Goal: Task Accomplishment & Management: Use online tool/utility

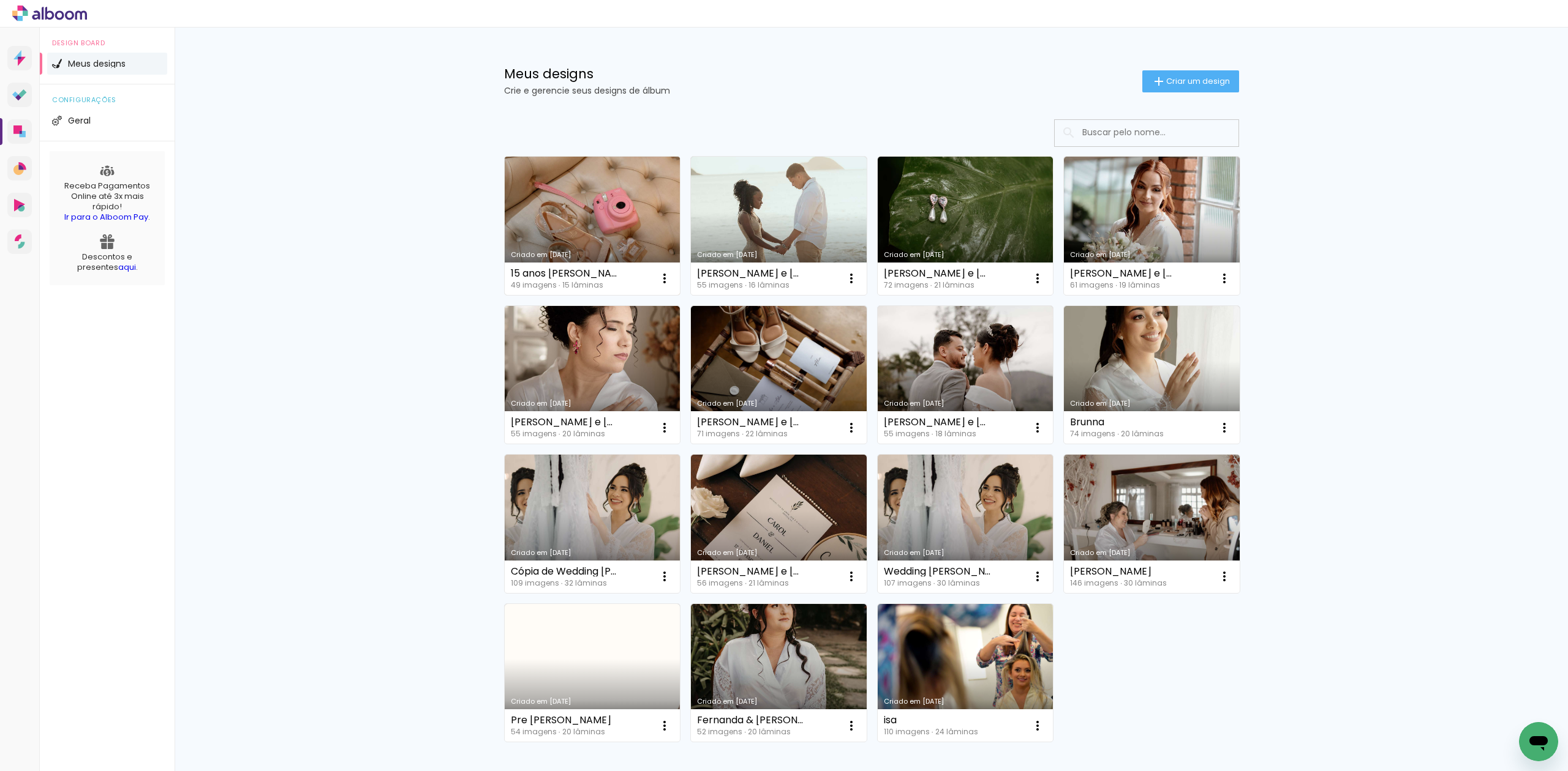
click at [608, 212] on link "Criado em [DATE]" at bounding box center [592, 226] width 176 height 138
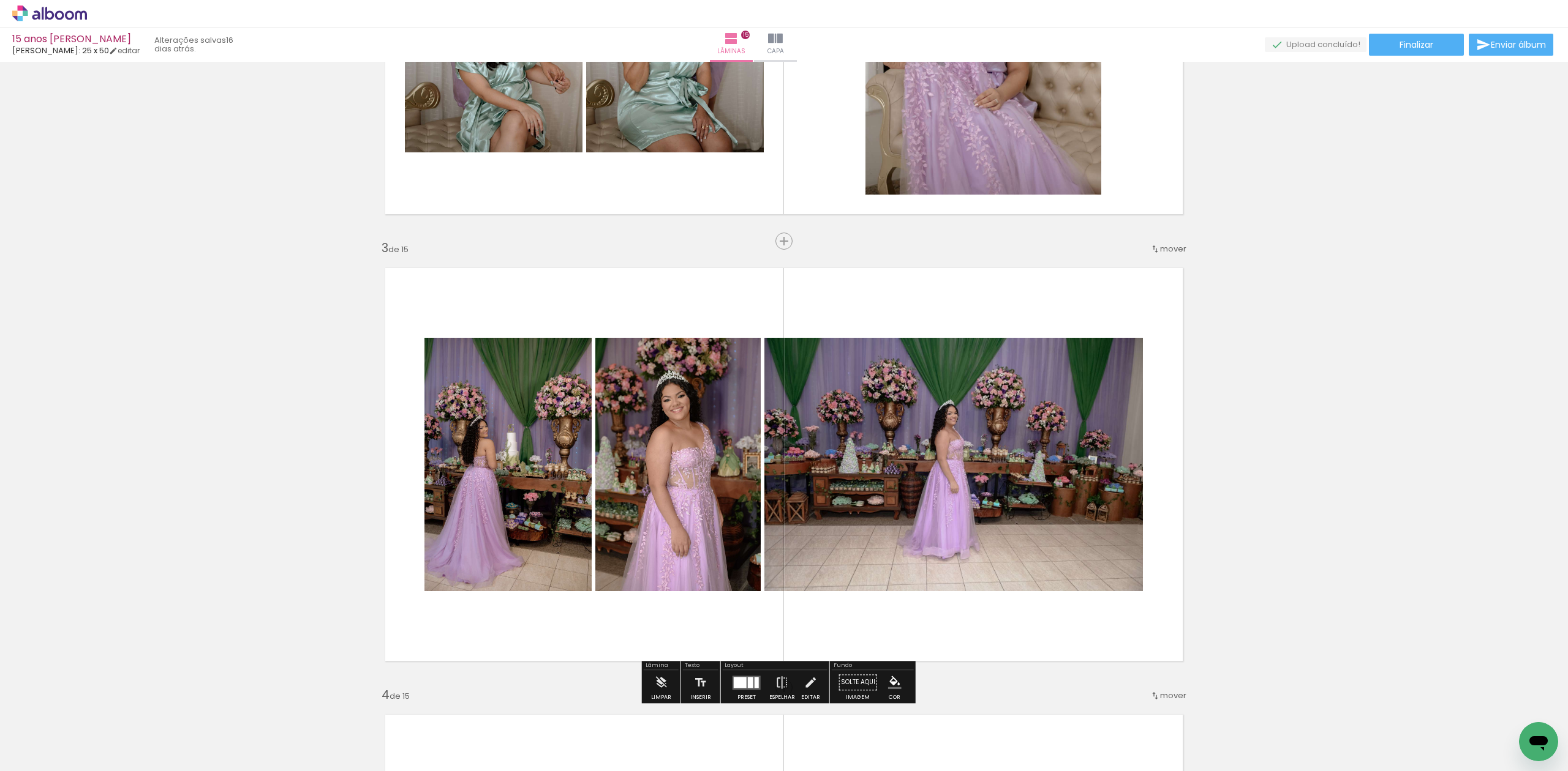
scroll to position [897, 0]
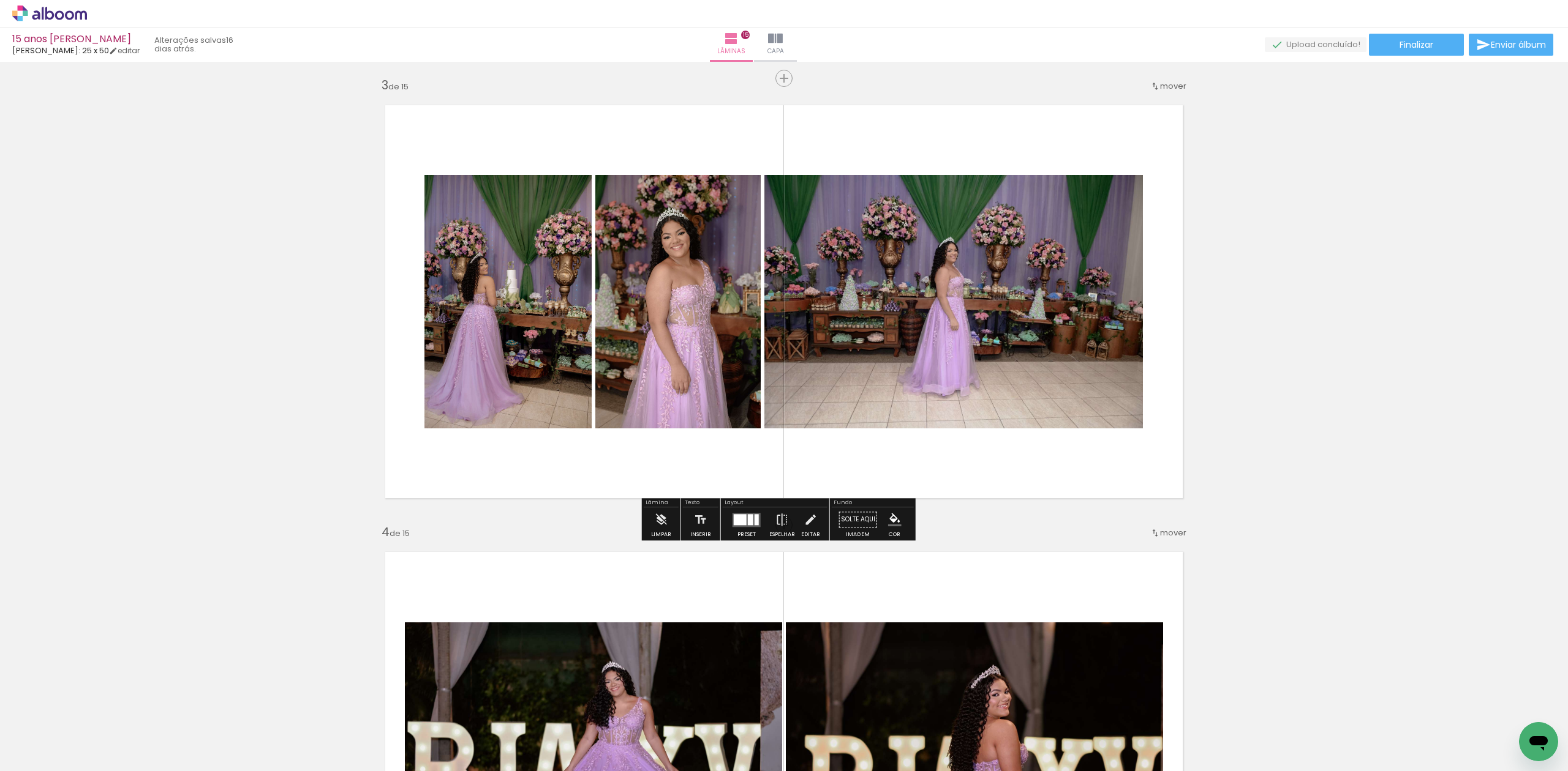
click at [734, 518] on div at bounding box center [740, 519] width 13 height 11
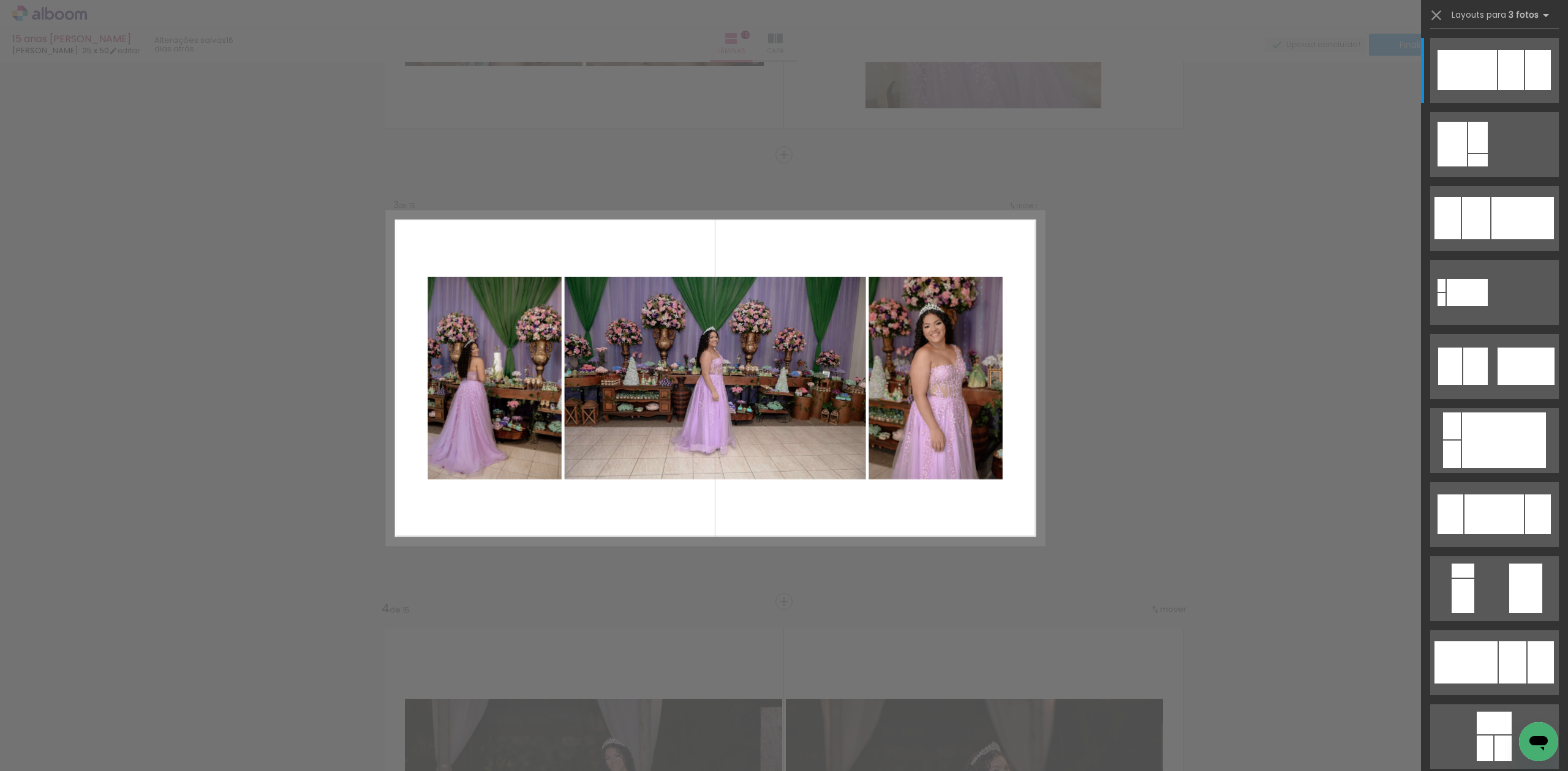
scroll to position [820, 0]
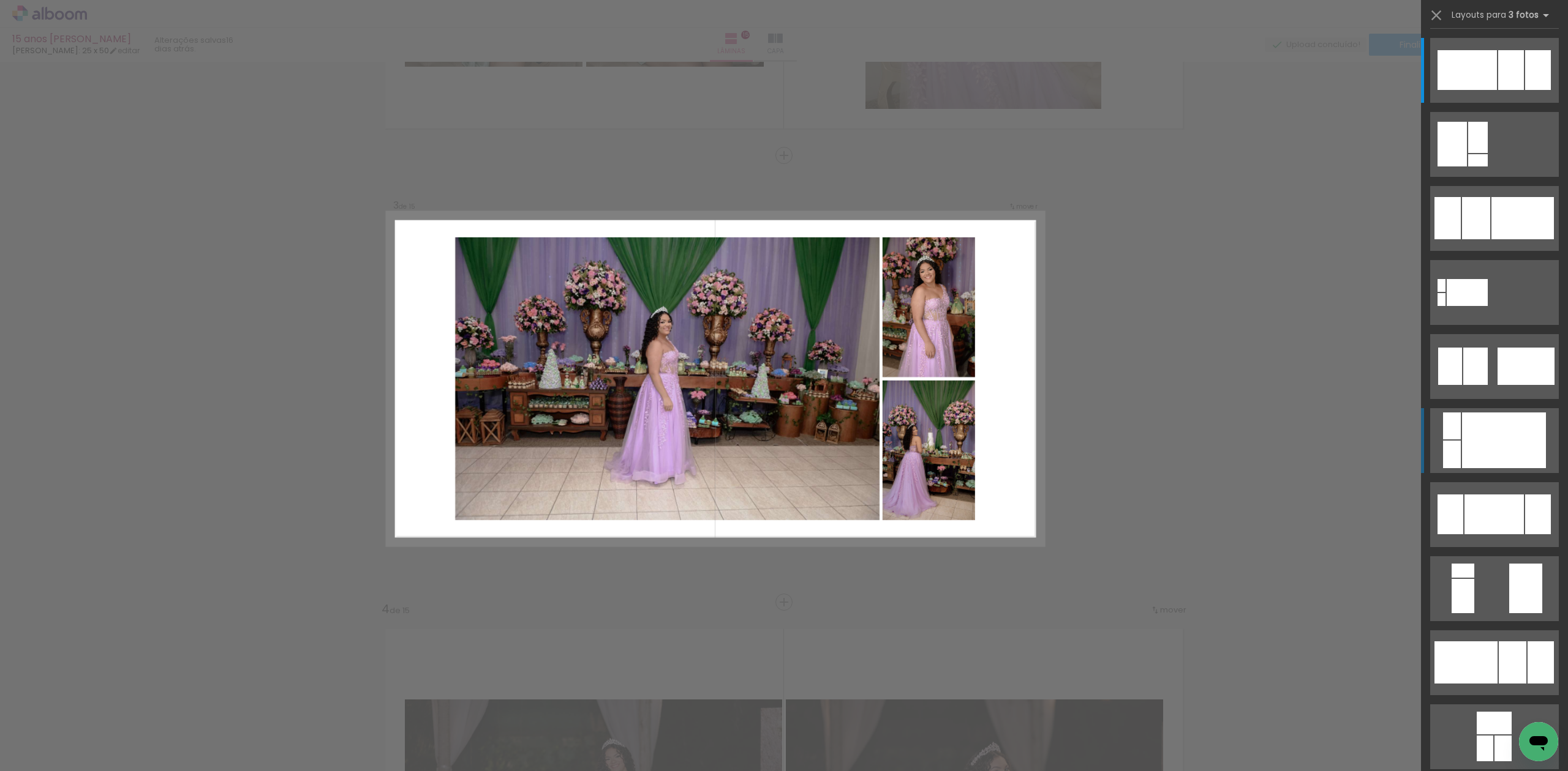
click at [1493, 413] on div at bounding box center [1504, 440] width 84 height 56
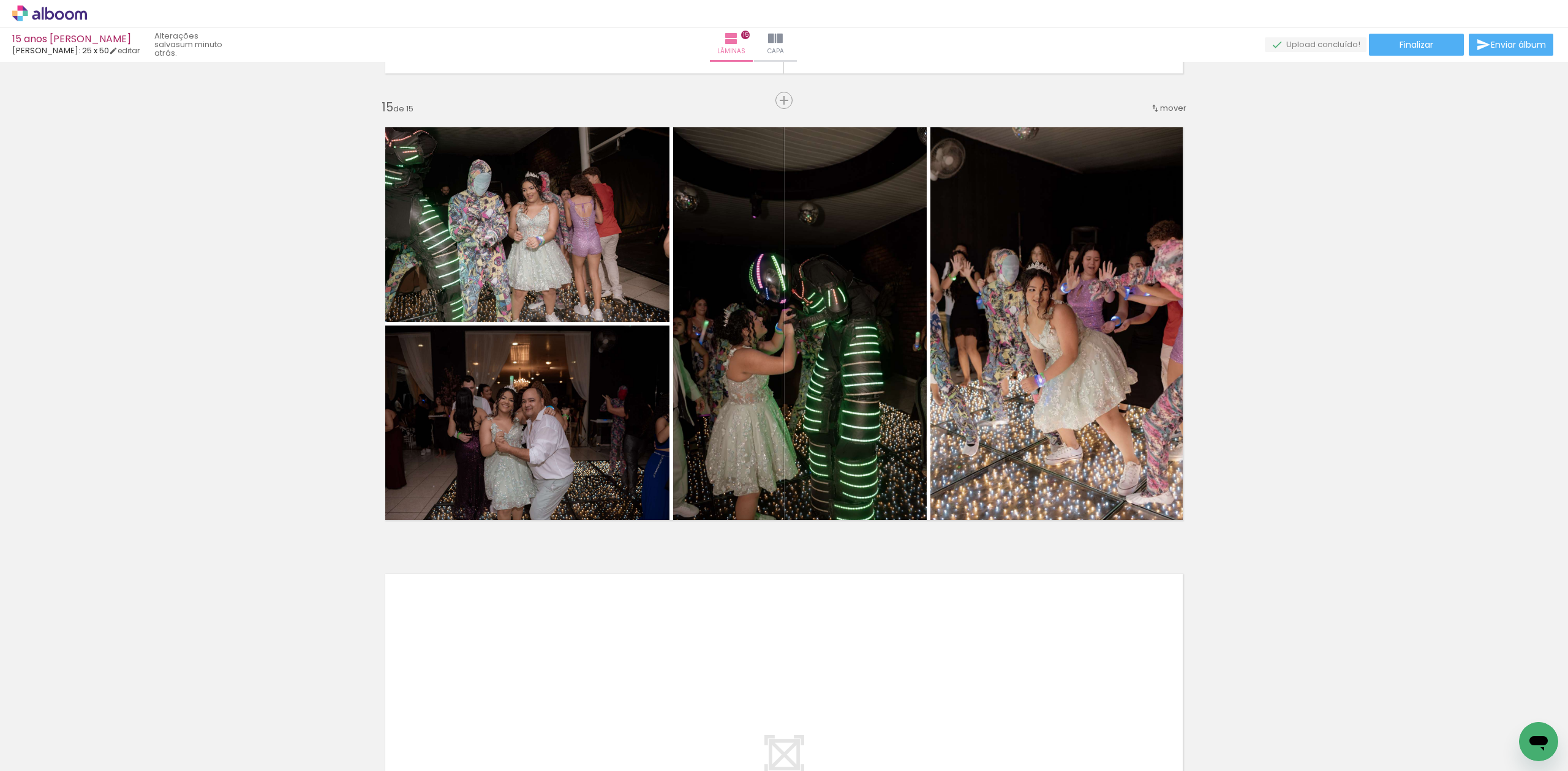
scroll to position [5911, 0]
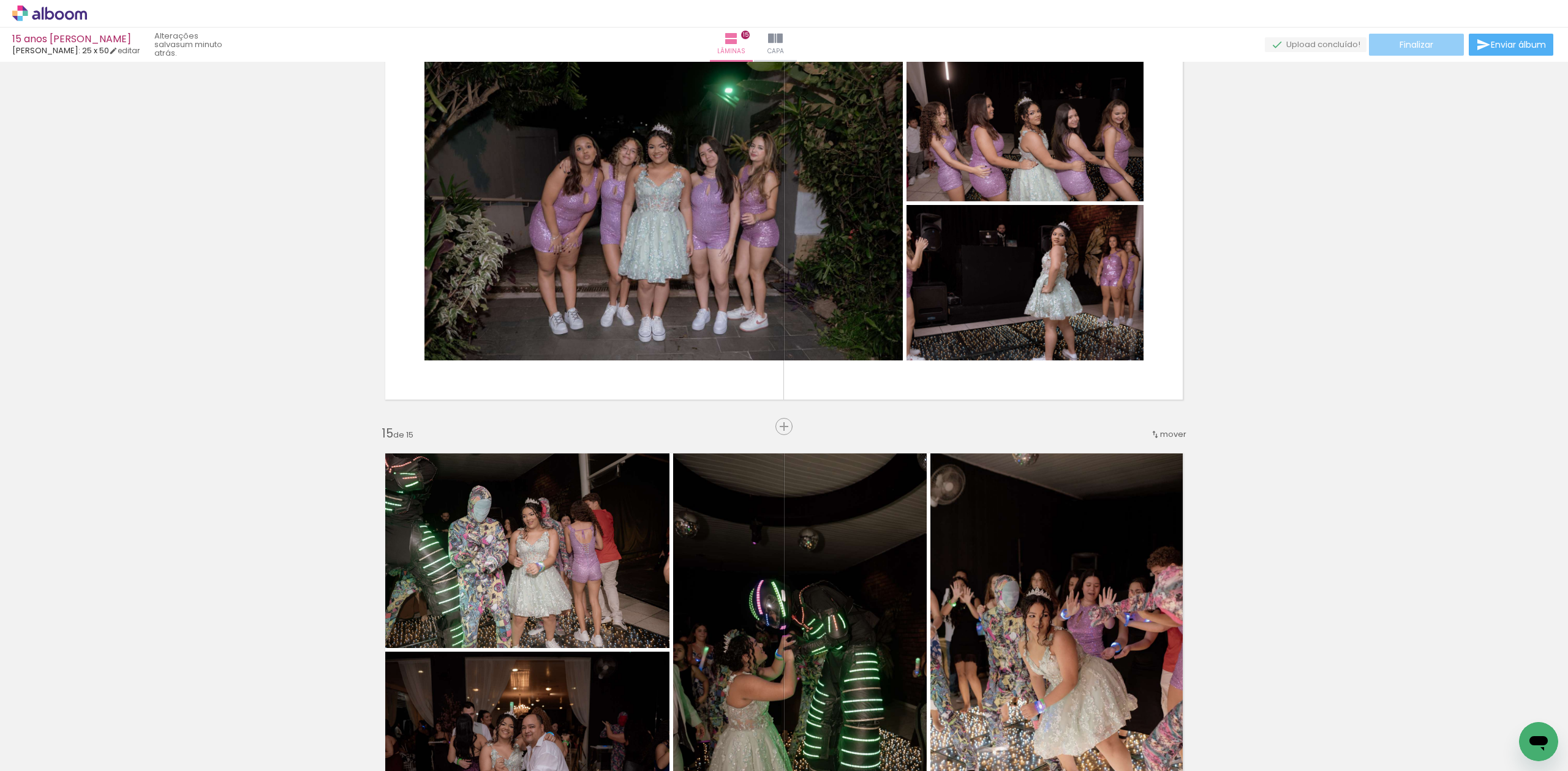
click at [1441, 44] on paper-button "Finalizar" at bounding box center [1416, 44] width 95 height 22
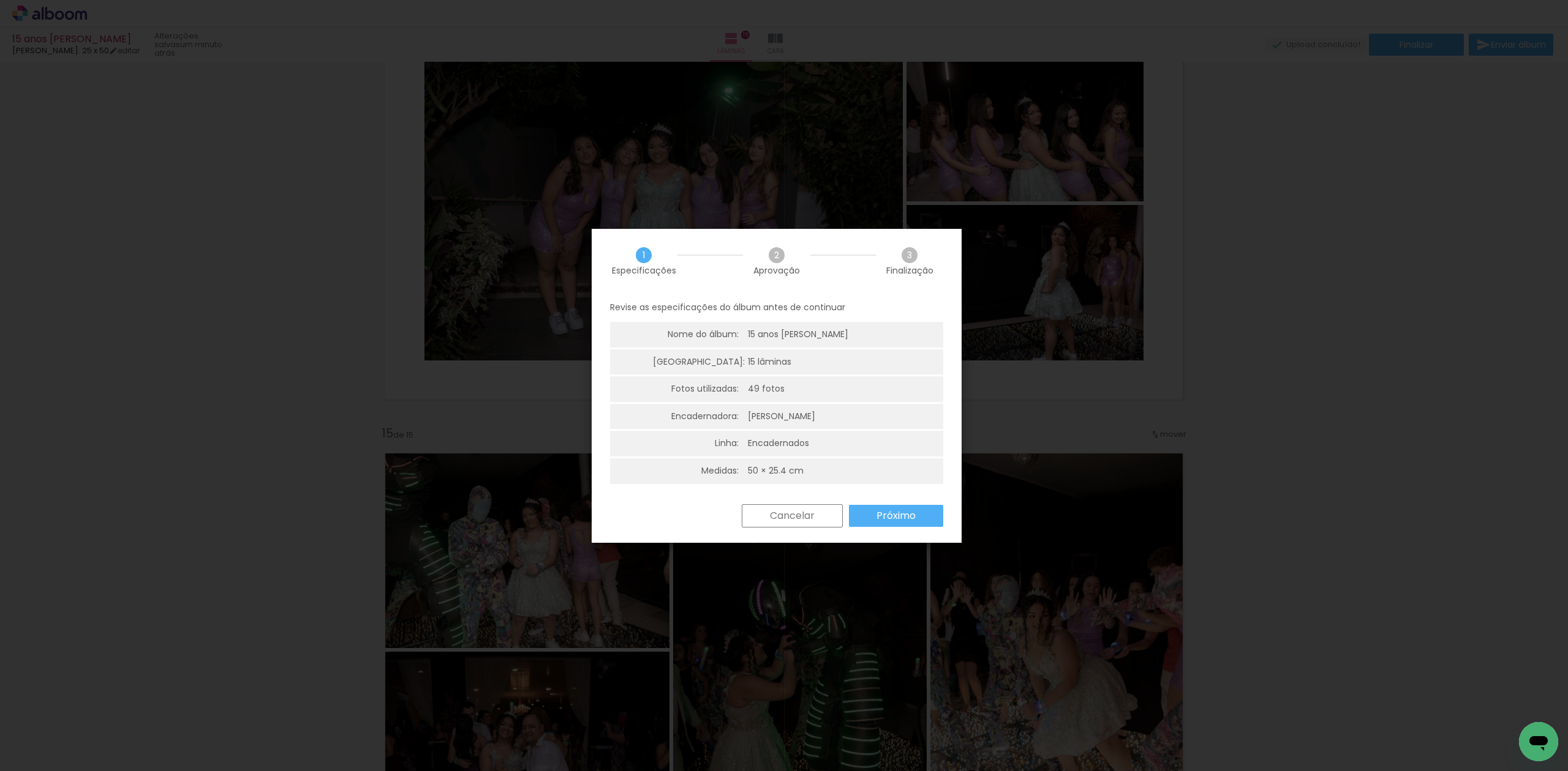
click at [0, 0] on slot "Próximo" at bounding box center [0, 0] width 0 height 0
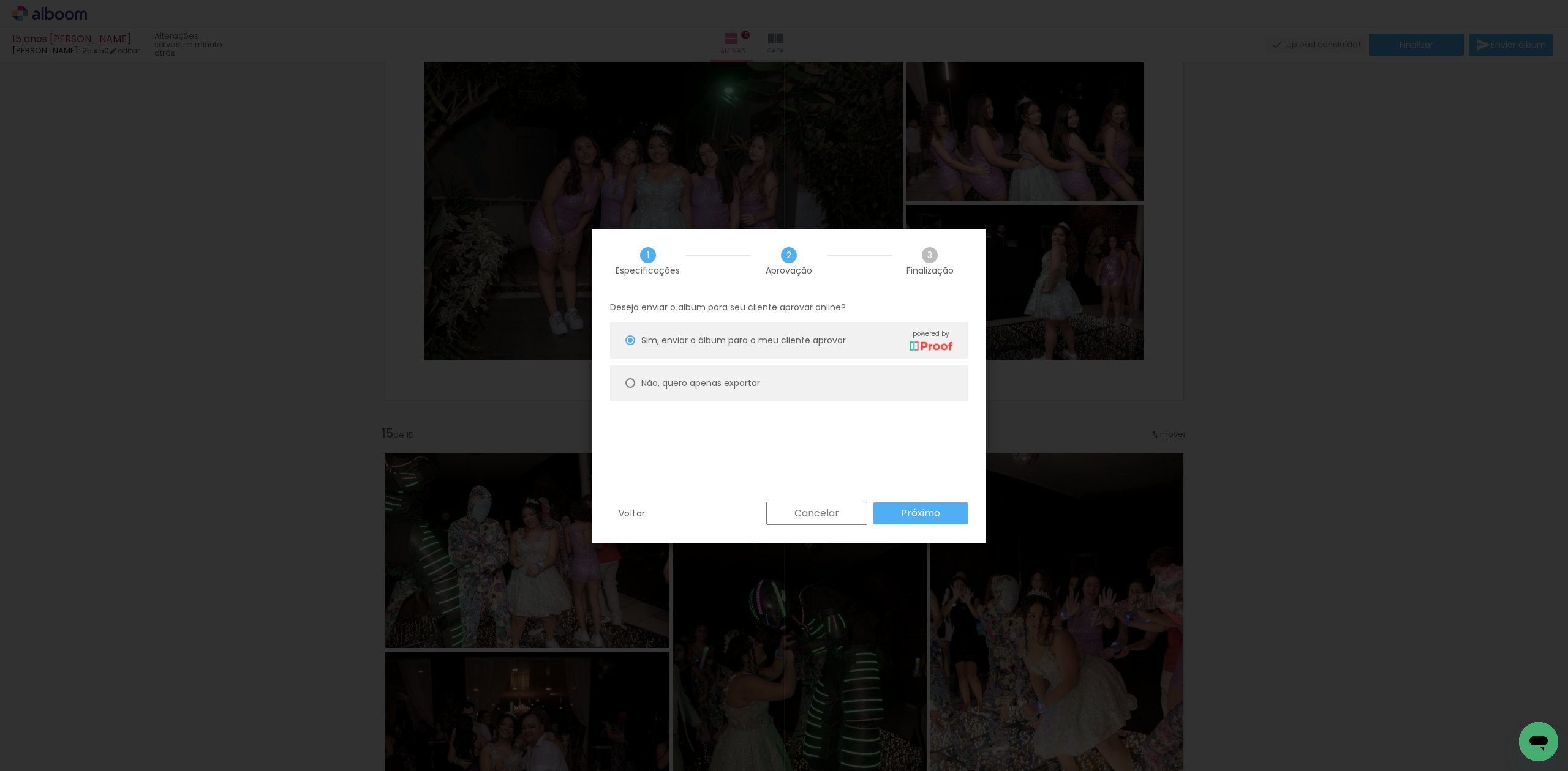
click at [946, 510] on paper-button "Próximo" at bounding box center [920, 513] width 94 height 22
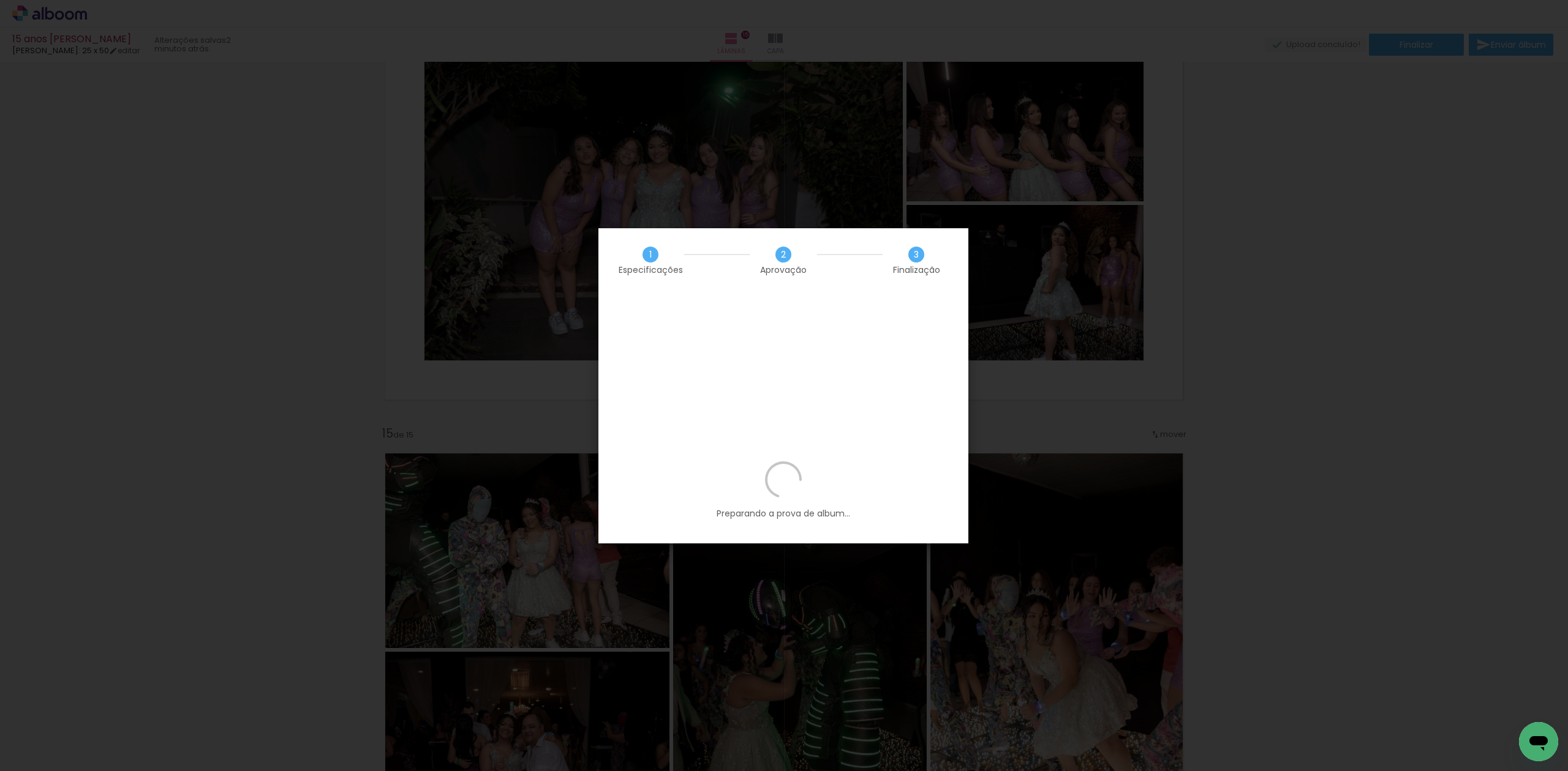
scroll to position [814, 0]
click at [1293, 368] on iron-overlay-backdrop at bounding box center [784, 385] width 1568 height 771
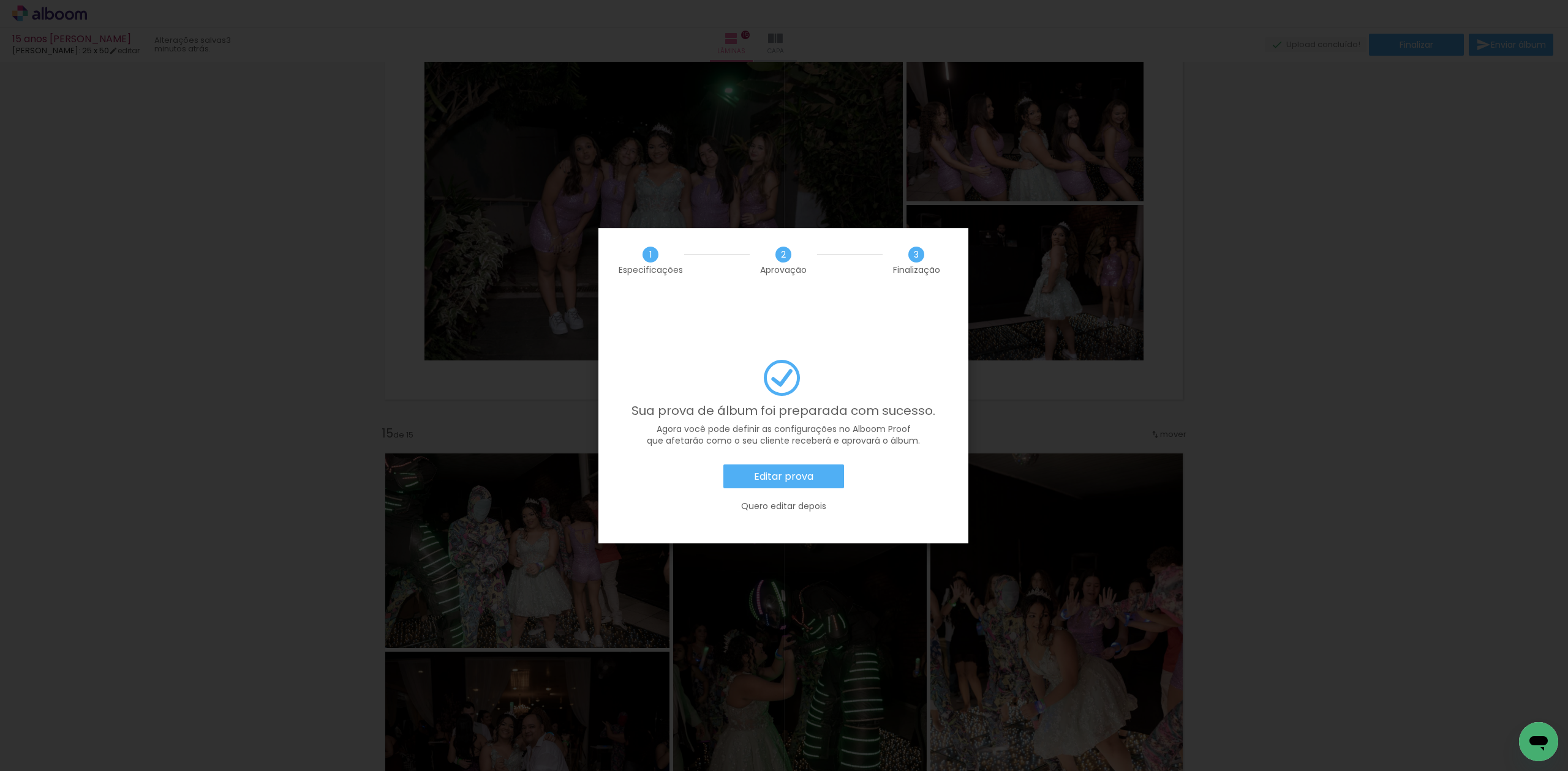
click at [822, 464] on paper-button "Editar prova" at bounding box center [783, 476] width 121 height 24
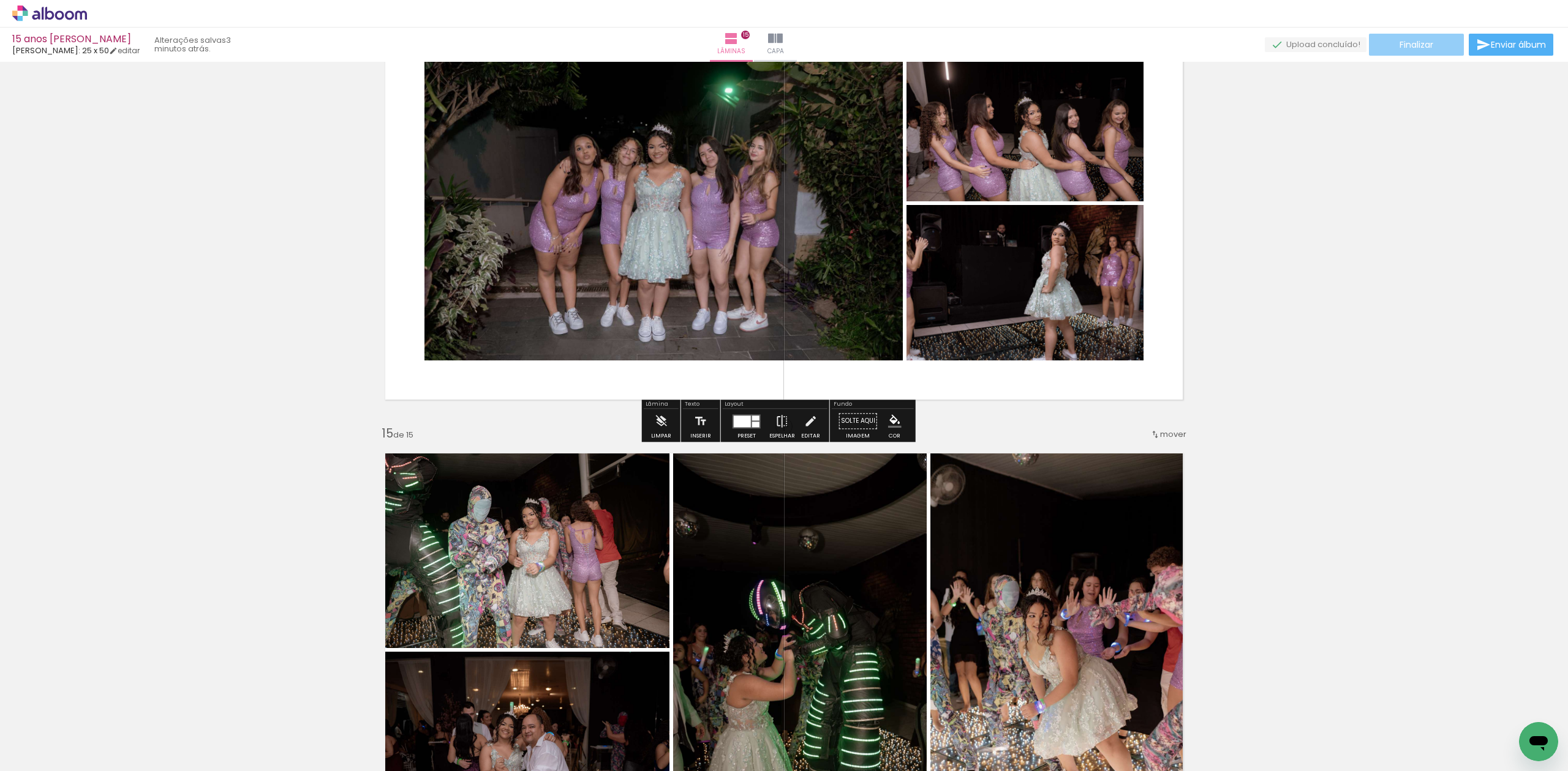
click at [1417, 47] on span "Finalizar" at bounding box center [1415, 45] width 33 height 9
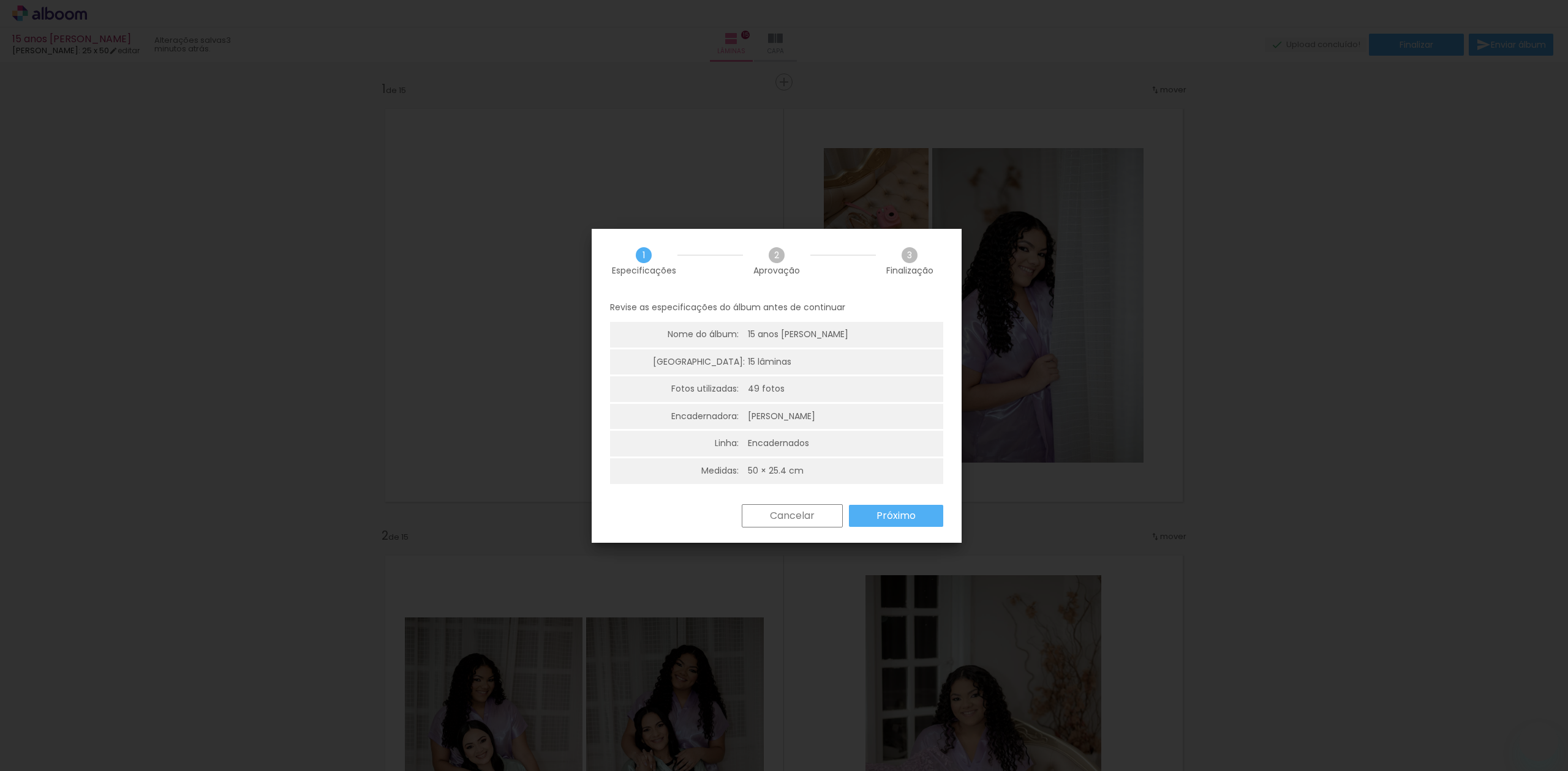
click at [0, 0] on slot "Próximo" at bounding box center [0, 0] width 0 height 0
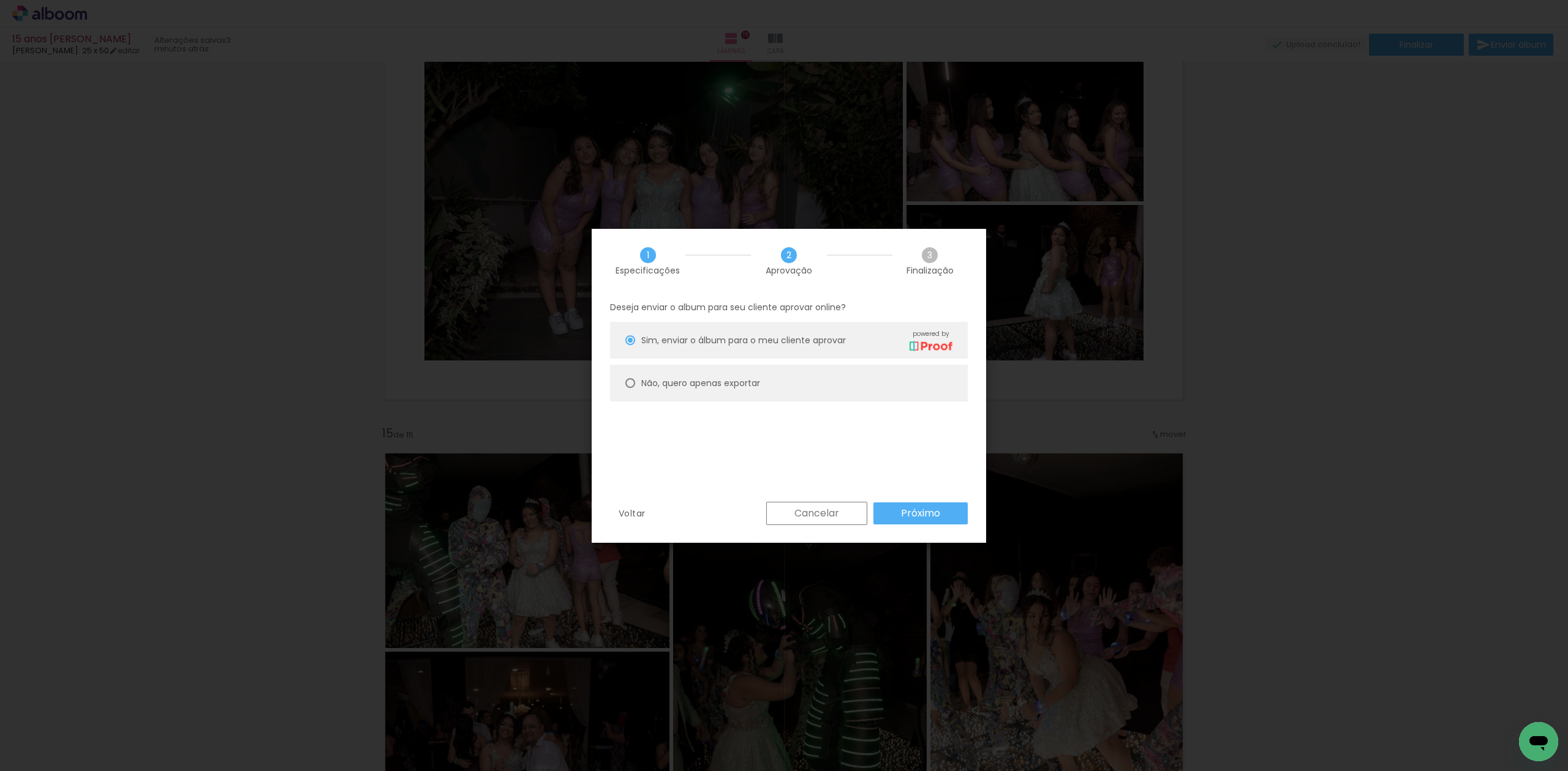
scroll to position [814, 0]
click at [0, 0] on slot "Próximo" at bounding box center [0, 0] width 0 height 0
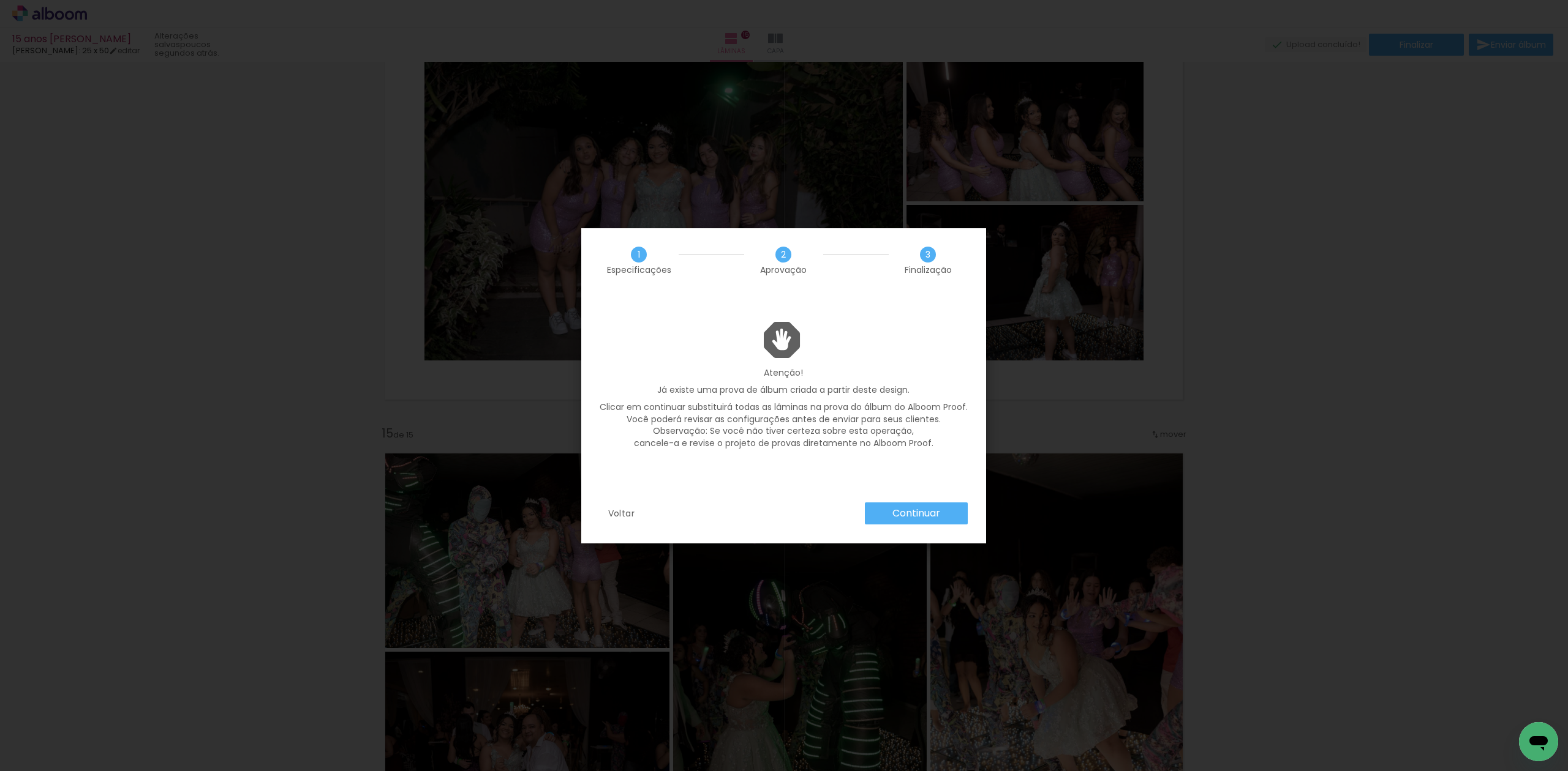
click at [0, 0] on slot "Continuar" at bounding box center [0, 0] width 0 height 0
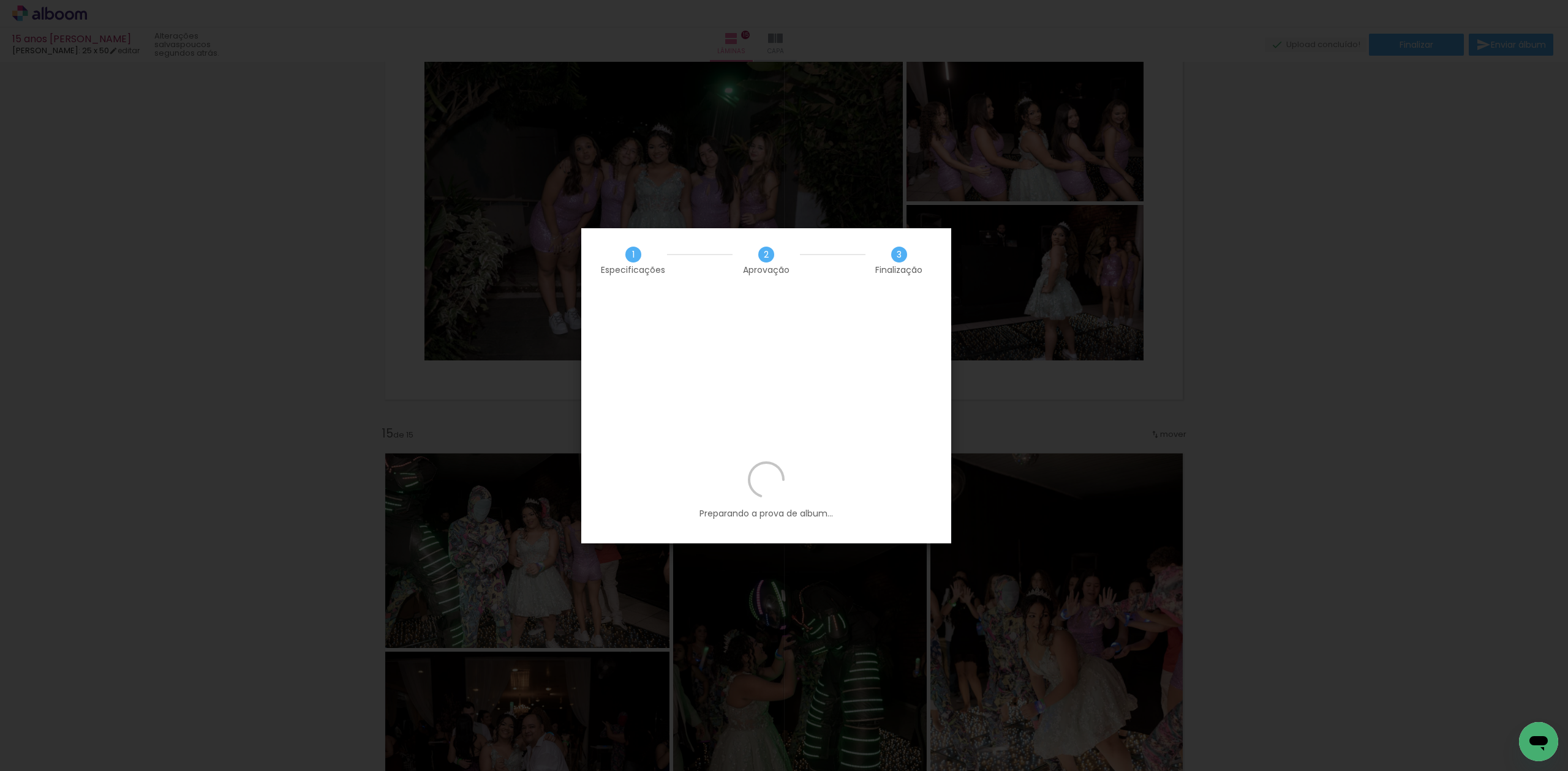
click at [137, 266] on iron-overlay-backdrop at bounding box center [784, 385] width 1568 height 771
click at [90, 6] on iron-overlay-backdrop at bounding box center [784, 385] width 1568 height 771
click at [1100, 490] on iron-overlay-backdrop at bounding box center [784, 385] width 1568 height 771
click at [1278, 399] on iron-overlay-backdrop at bounding box center [784, 385] width 1568 height 771
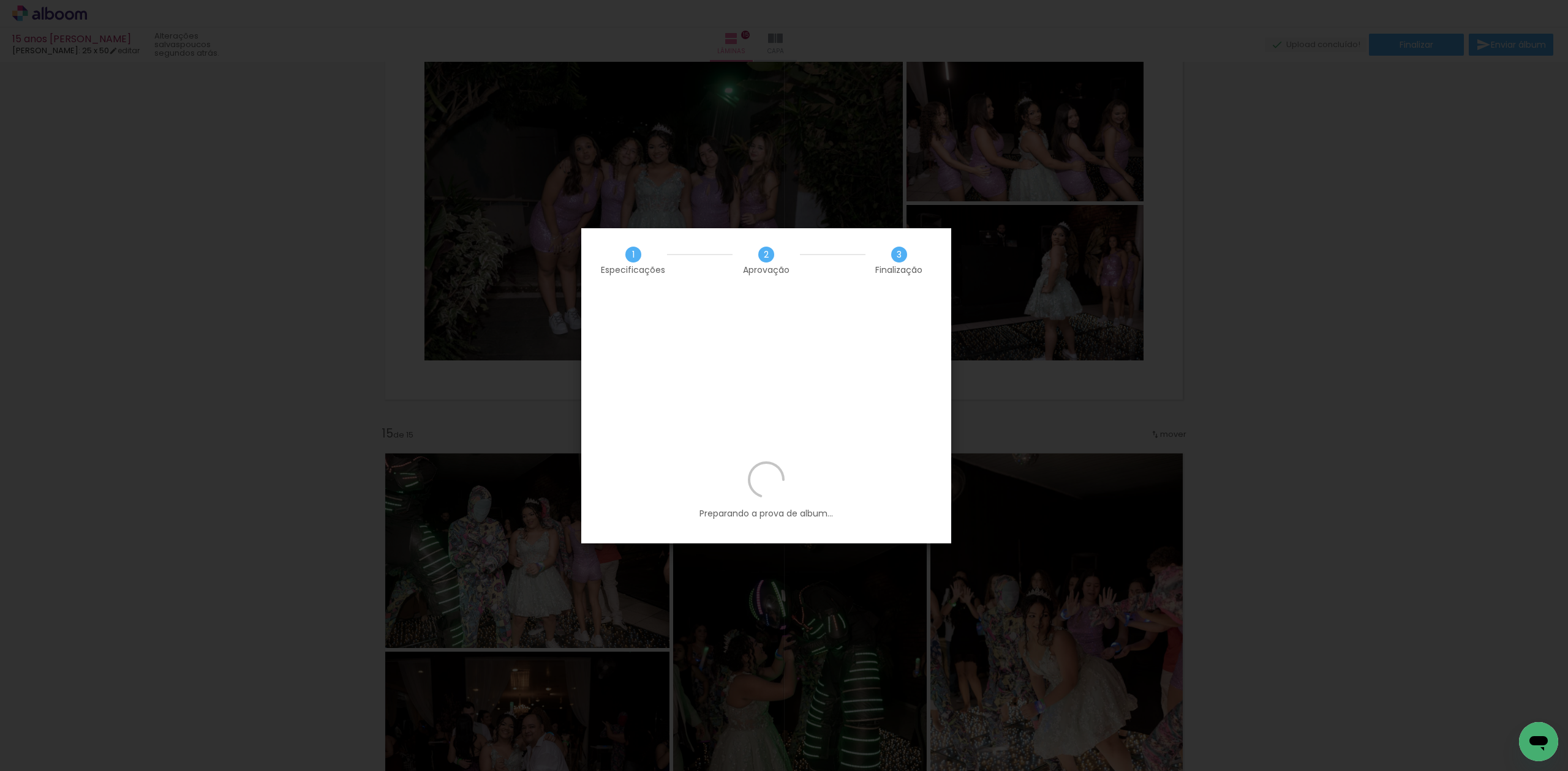
click at [1279, 398] on iron-overlay-backdrop at bounding box center [784, 385] width 1568 height 771
